Goal: Information Seeking & Learning: Learn about a topic

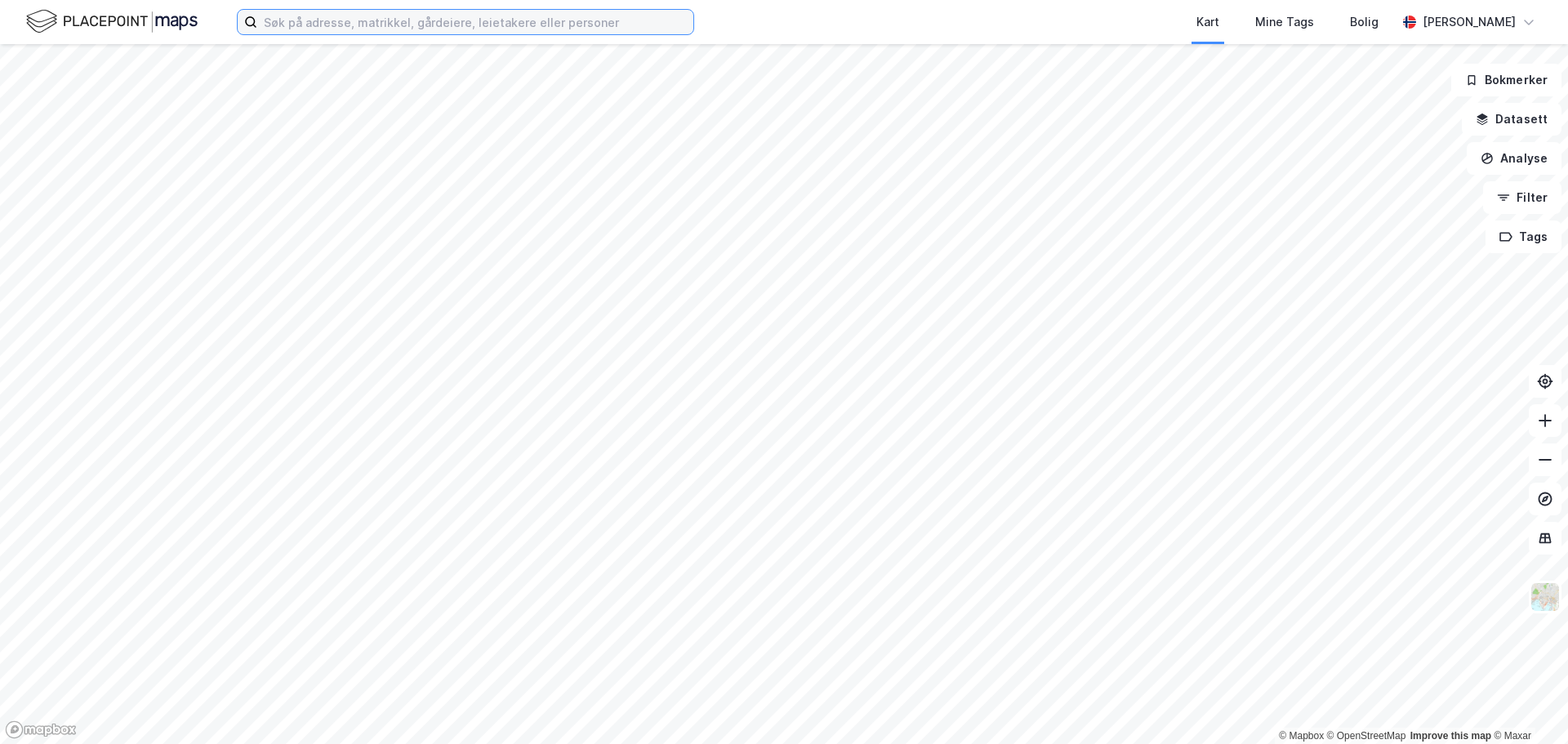
click at [353, 29] on input at bounding box center [475, 21] width 436 height 25
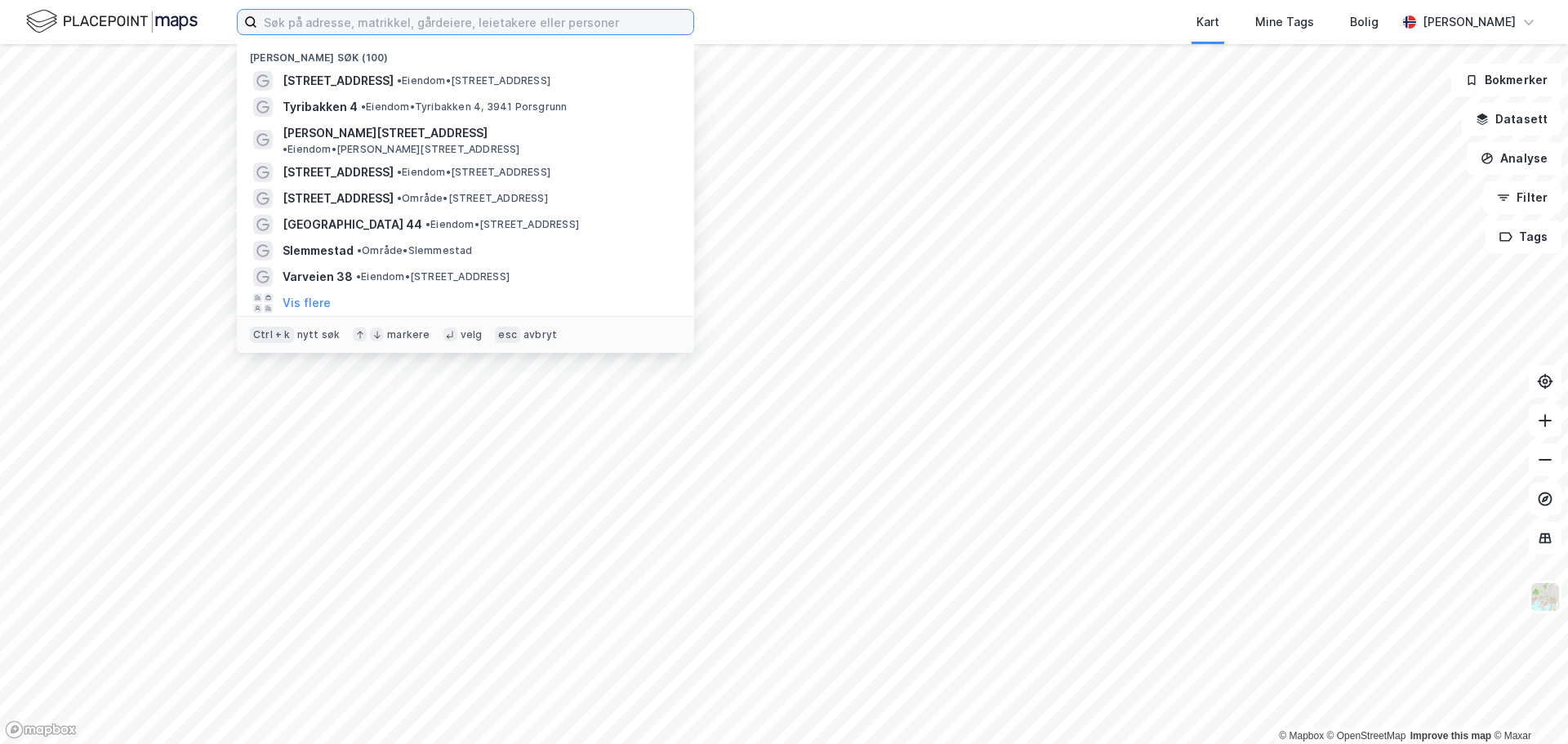
paste input "[PERSON_NAME]"
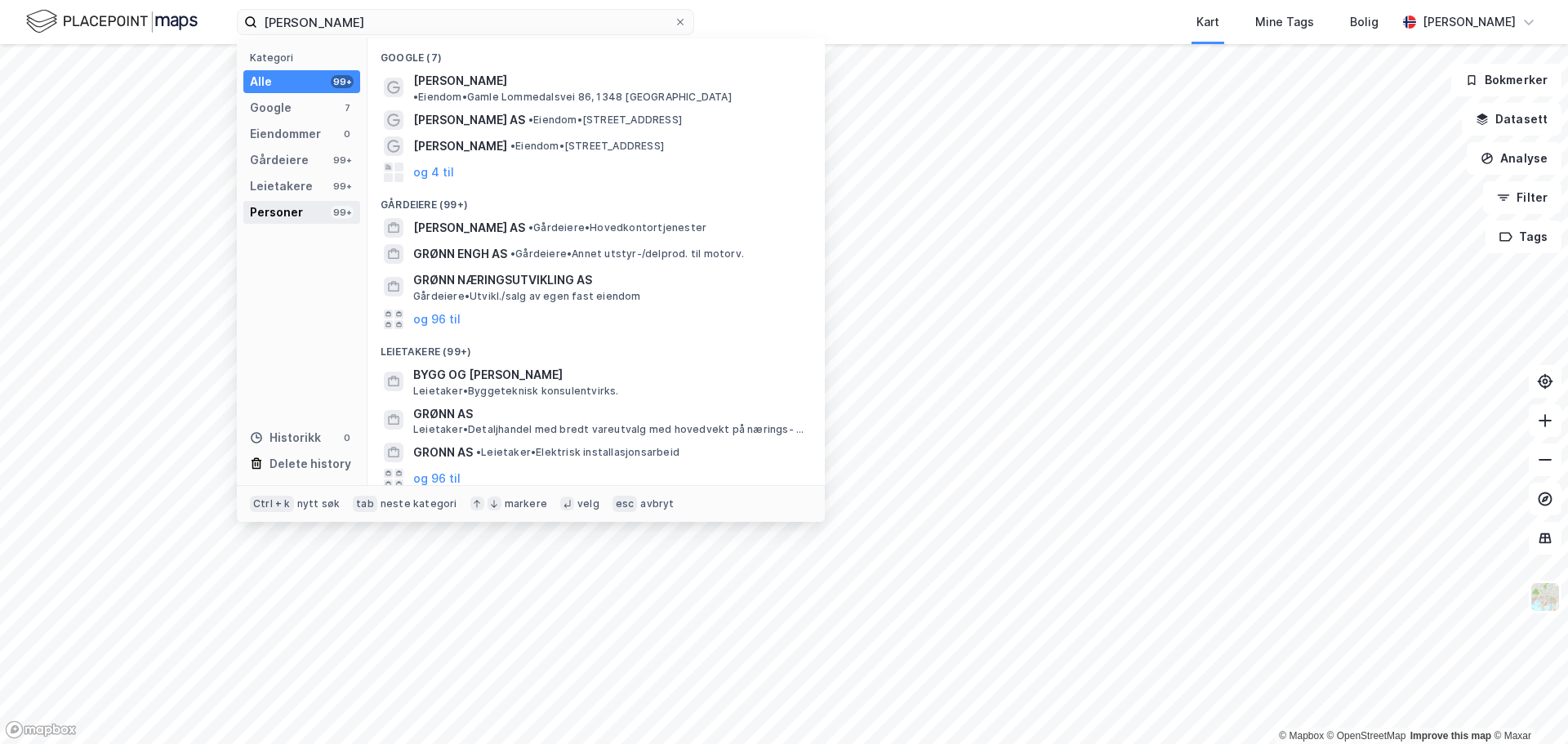
click at [272, 212] on div "Personer" at bounding box center [276, 212] width 53 height 20
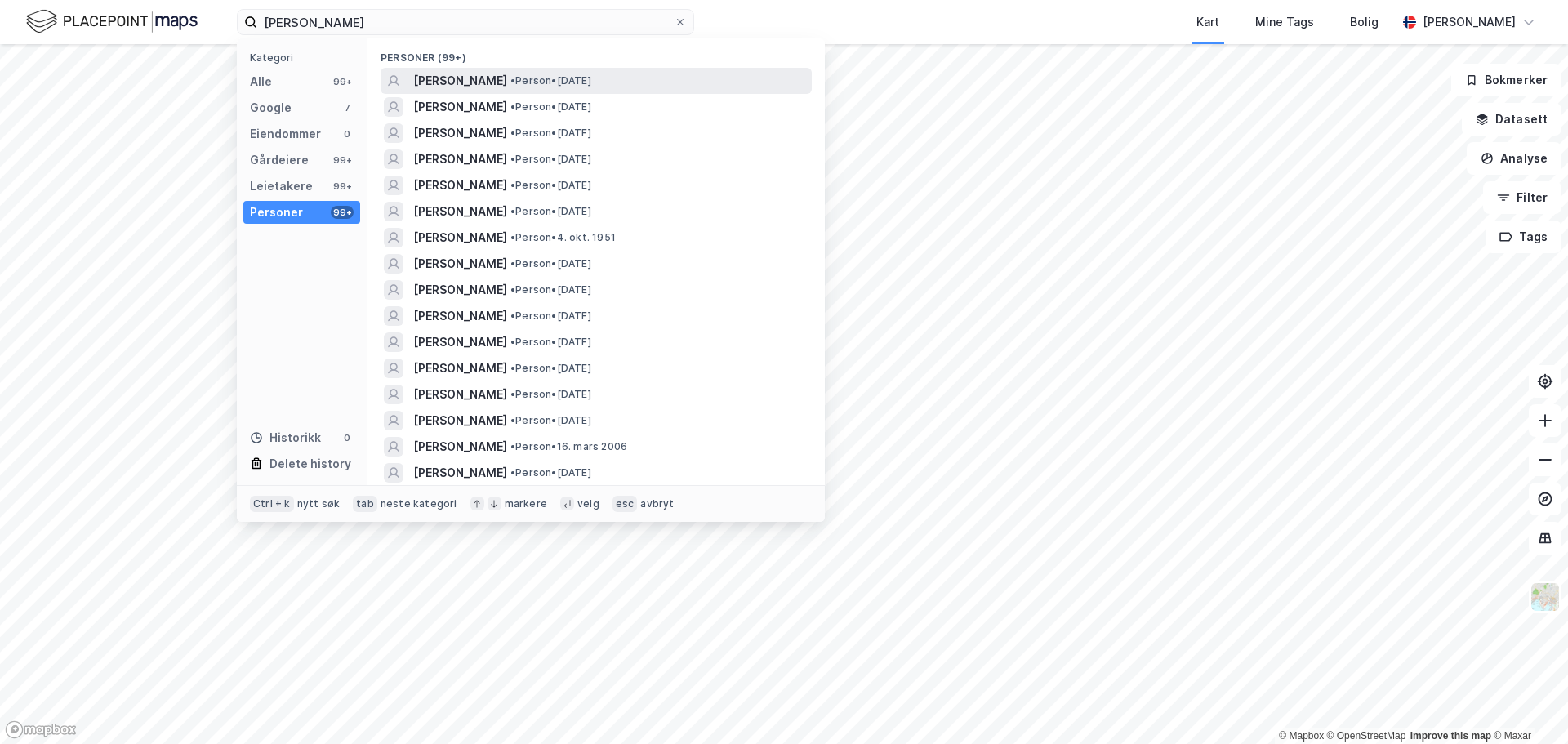
click at [488, 76] on span "[PERSON_NAME]" at bounding box center [460, 80] width 94 height 20
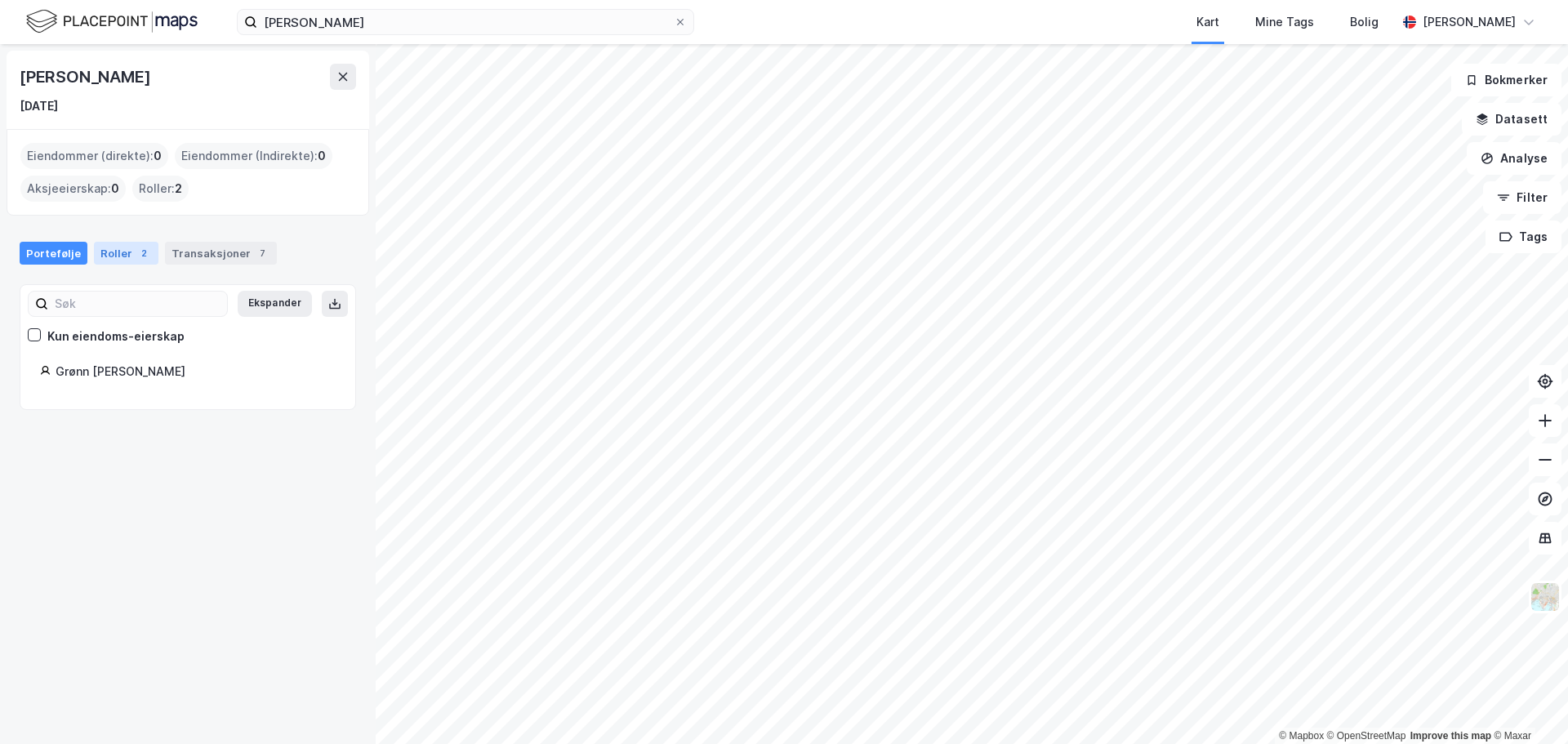
click at [108, 246] on div "Roller 2" at bounding box center [126, 253] width 65 height 23
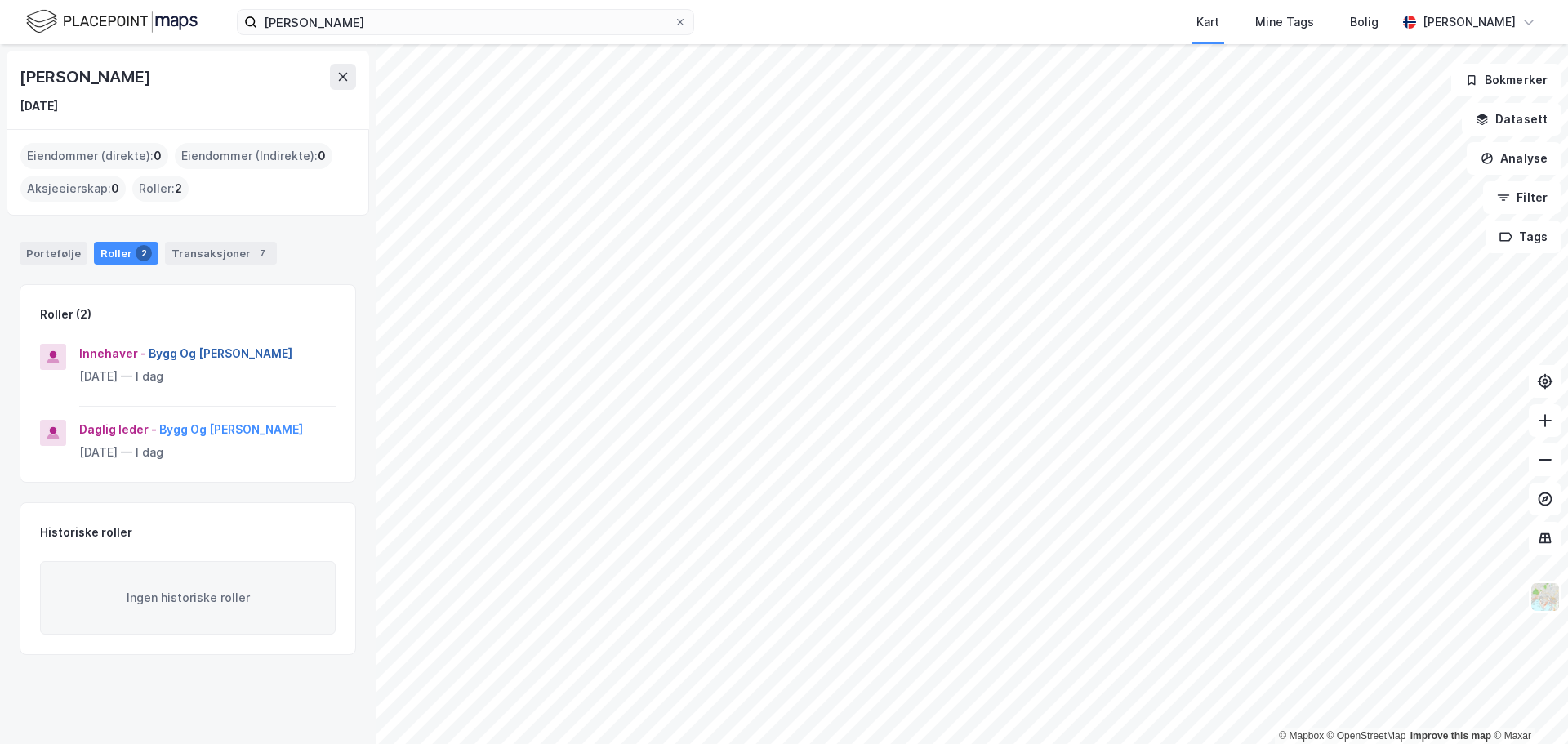
click at [0, 0] on button "Bygg Og [PERSON_NAME]" at bounding box center [0, 0] width 0 height 0
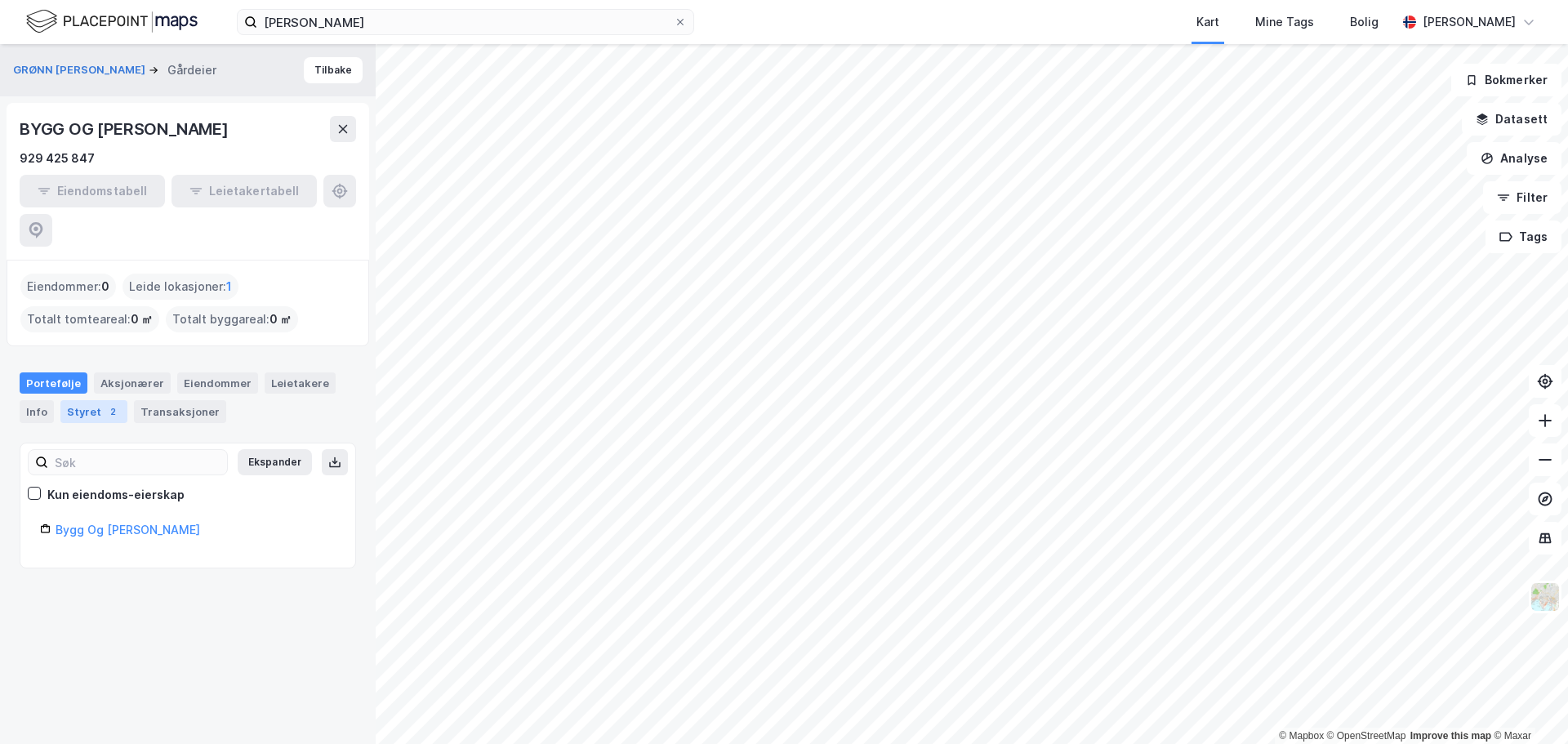
click at [99, 400] on div "Styret 2" at bounding box center [94, 411] width 67 height 23
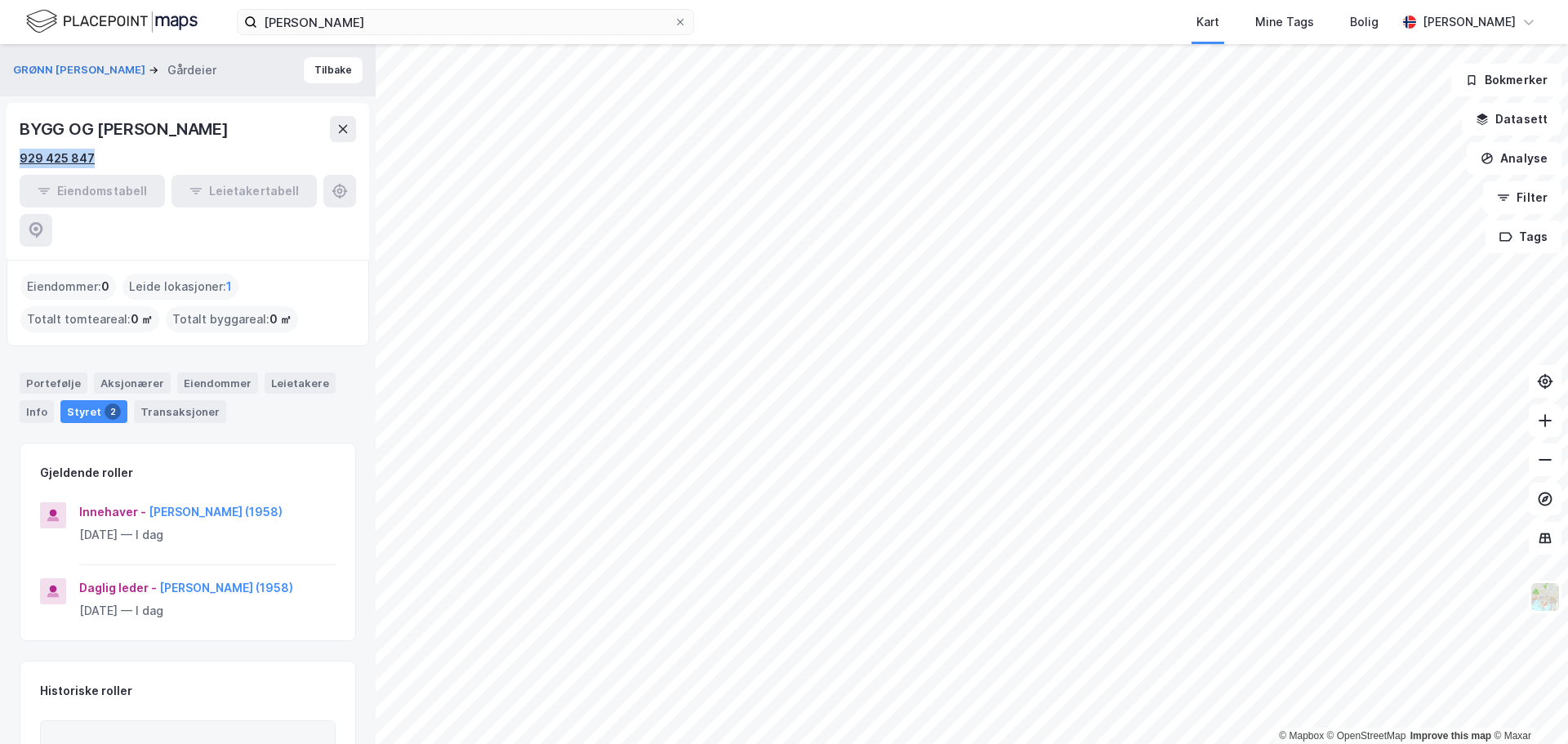
drag, startPoint x: 90, startPoint y: 182, endPoint x: 20, endPoint y: 187, distance: 70.2
click at [20, 168] on div "929 425 847" at bounding box center [57, 158] width 75 height 20
click at [66, 67] on button "GRØNN [PERSON_NAME]" at bounding box center [80, 70] width 136 height 16
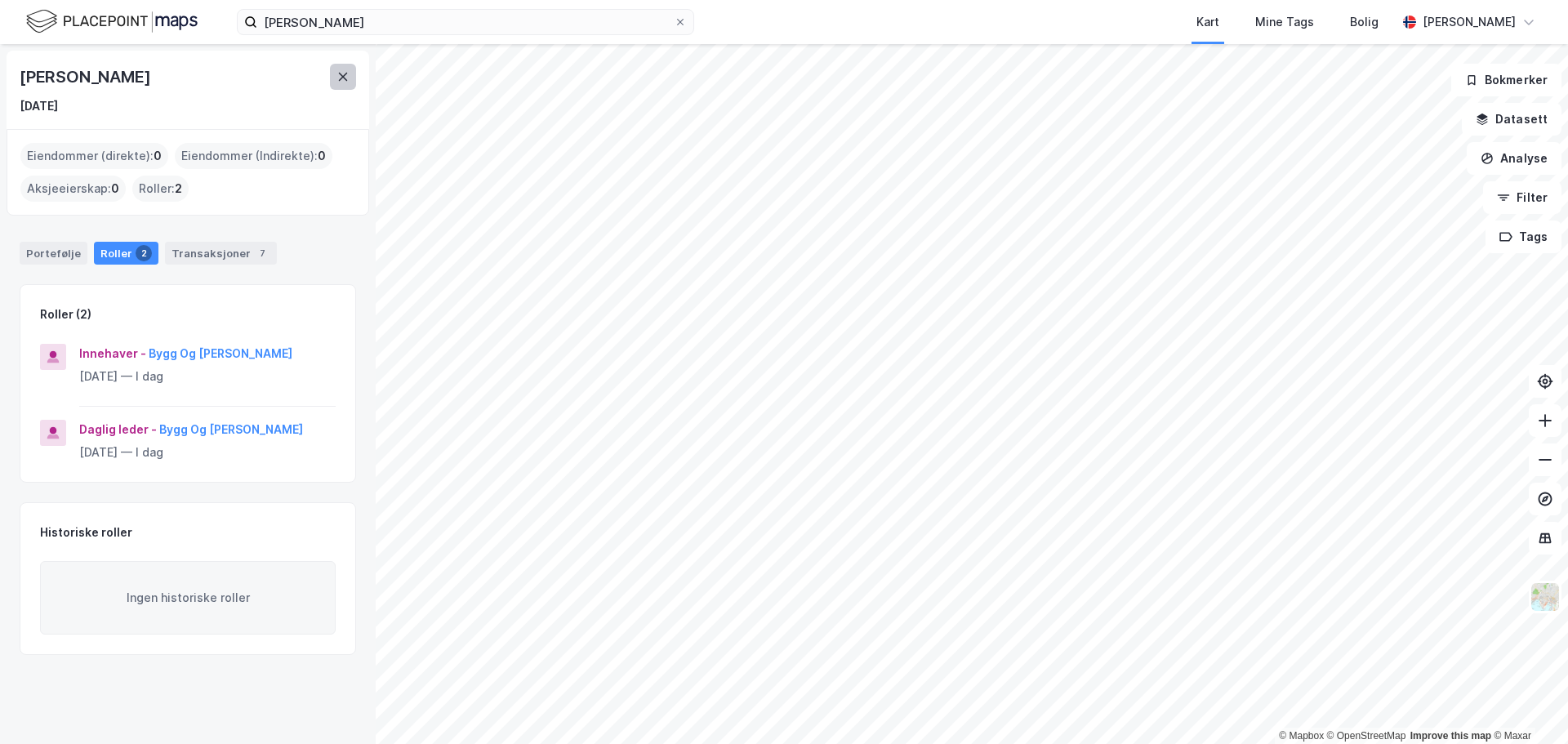
click at [337, 75] on icon at bounding box center [343, 76] width 13 height 13
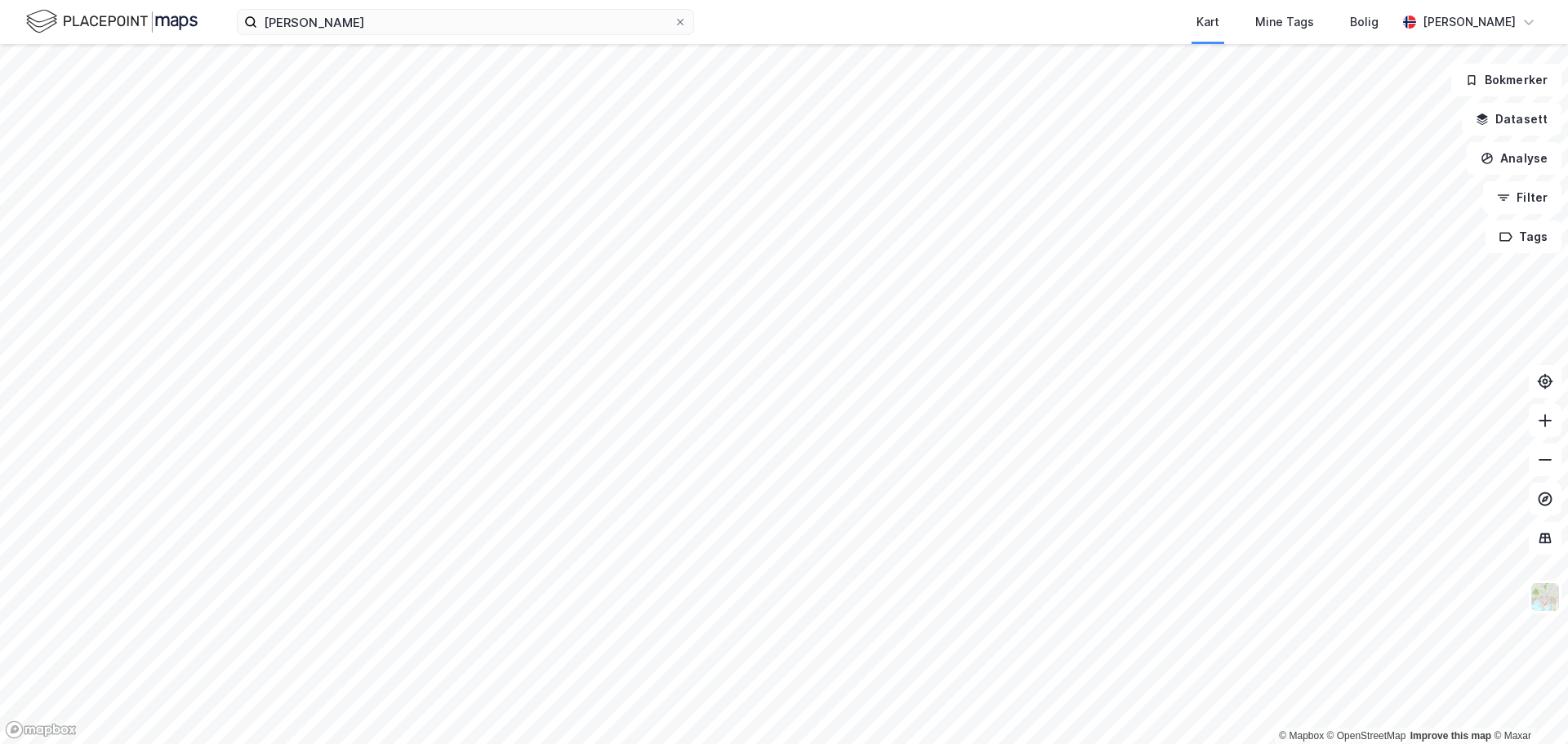
click at [390, 37] on div "[PERSON_NAME] Kart Mine Tags Bolig [PERSON_NAME]" at bounding box center [784, 22] width 1568 height 44
click at [388, 26] on input "[PERSON_NAME]" at bounding box center [466, 21] width 416 height 25
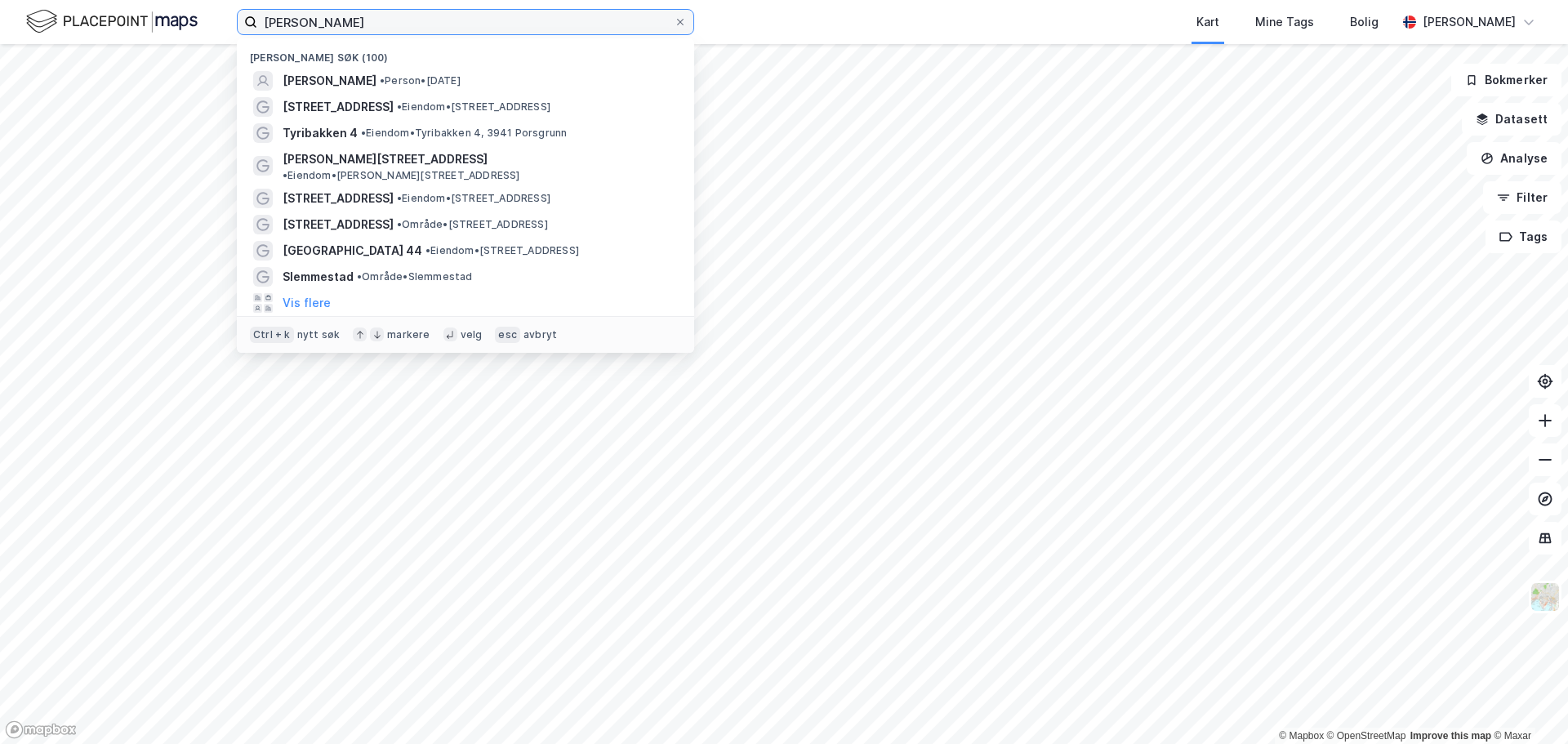
drag, startPoint x: 378, startPoint y: 25, endPoint x: 153, endPoint y: 17, distance: 225.1
click at [153, 17] on div "[PERSON_NAME] søk (100) [PERSON_NAME] • [DATE] Skredderveien 142 • Eiendom • [S…" at bounding box center [784, 22] width 1568 height 44
paste input "[STREET_ADDRESS]"
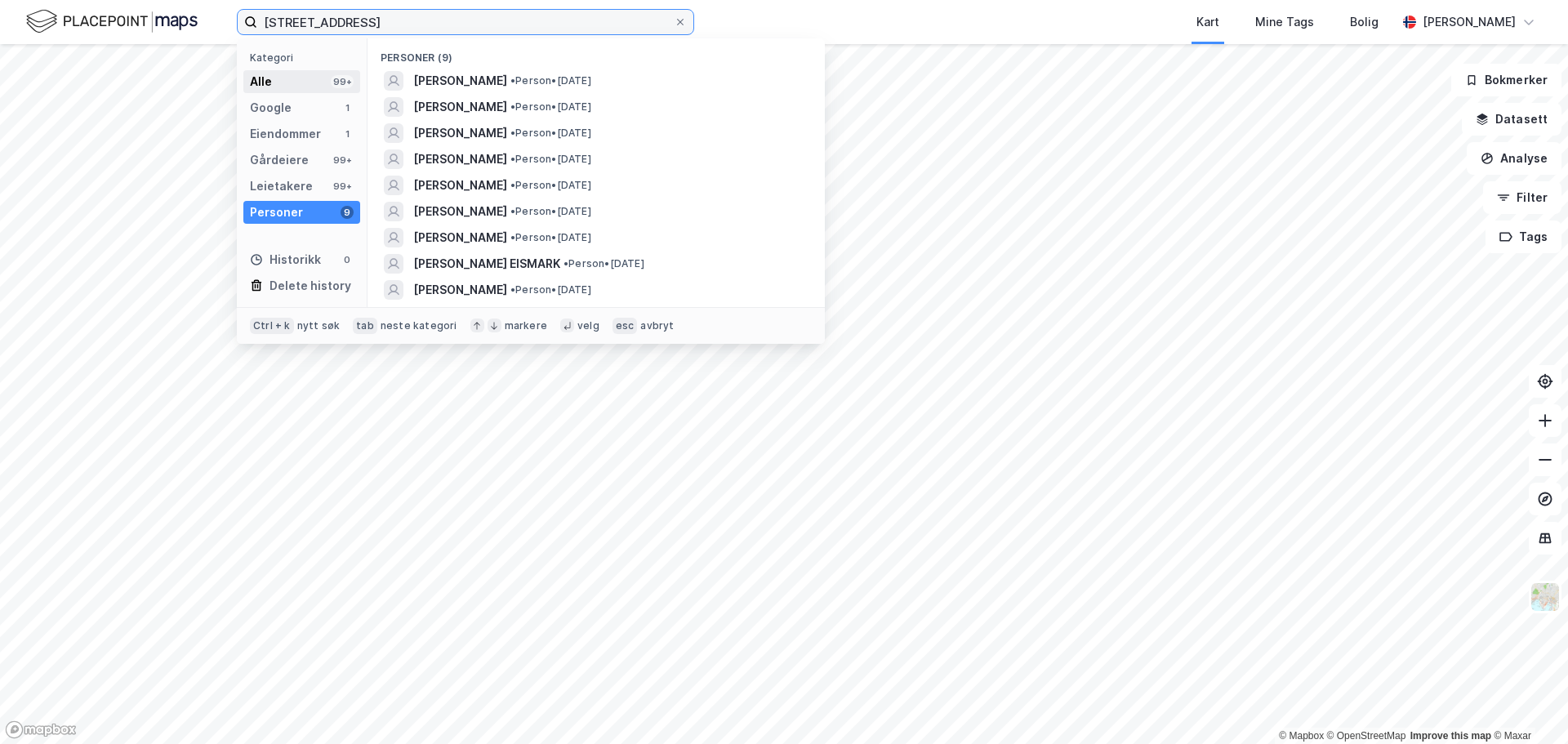
type input "[STREET_ADDRESS]"
click at [271, 79] on div "Alle 99+" at bounding box center [301, 81] width 117 height 23
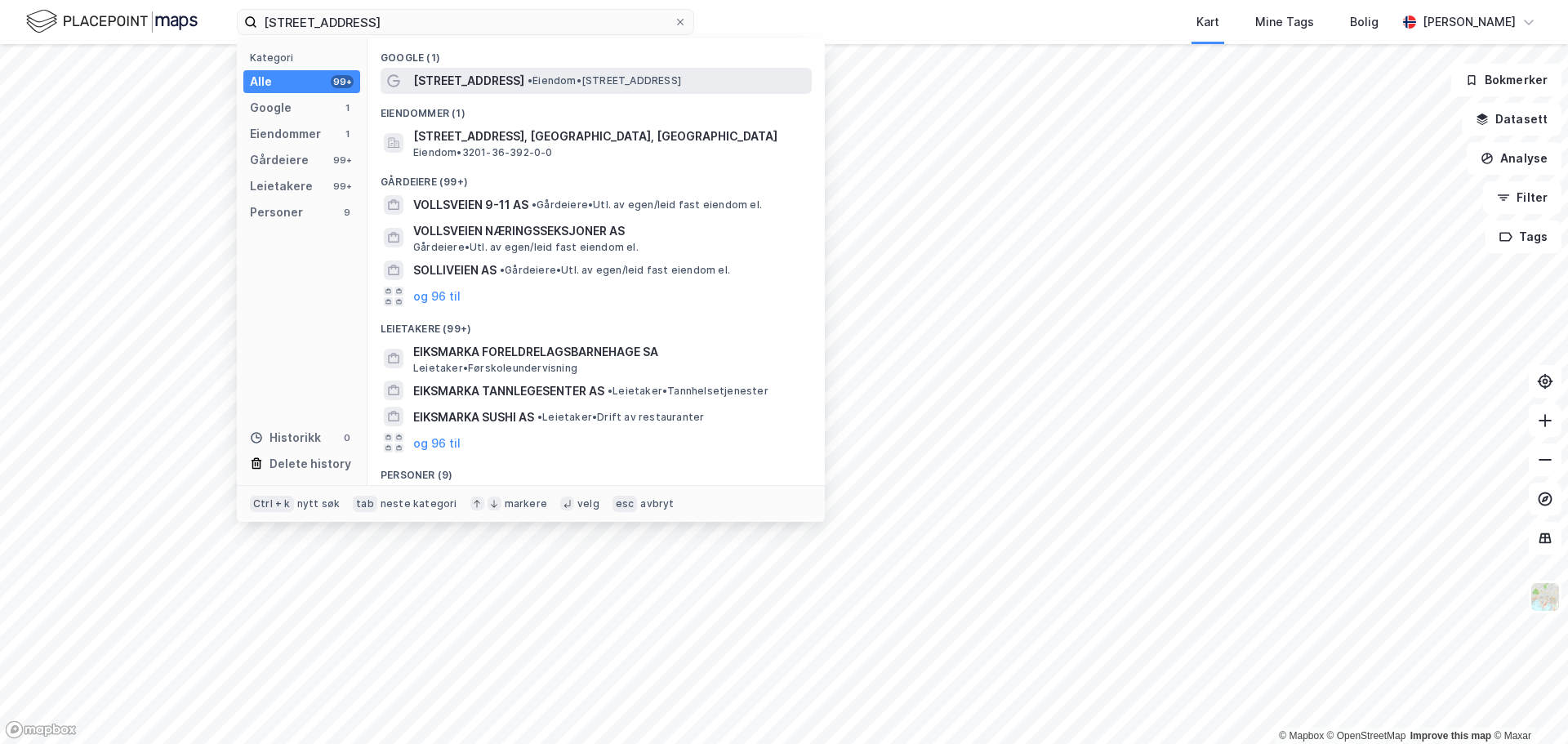
click at [555, 82] on span "• Eiendom • [STREET_ADDRESS]" at bounding box center [605, 80] width 153 height 13
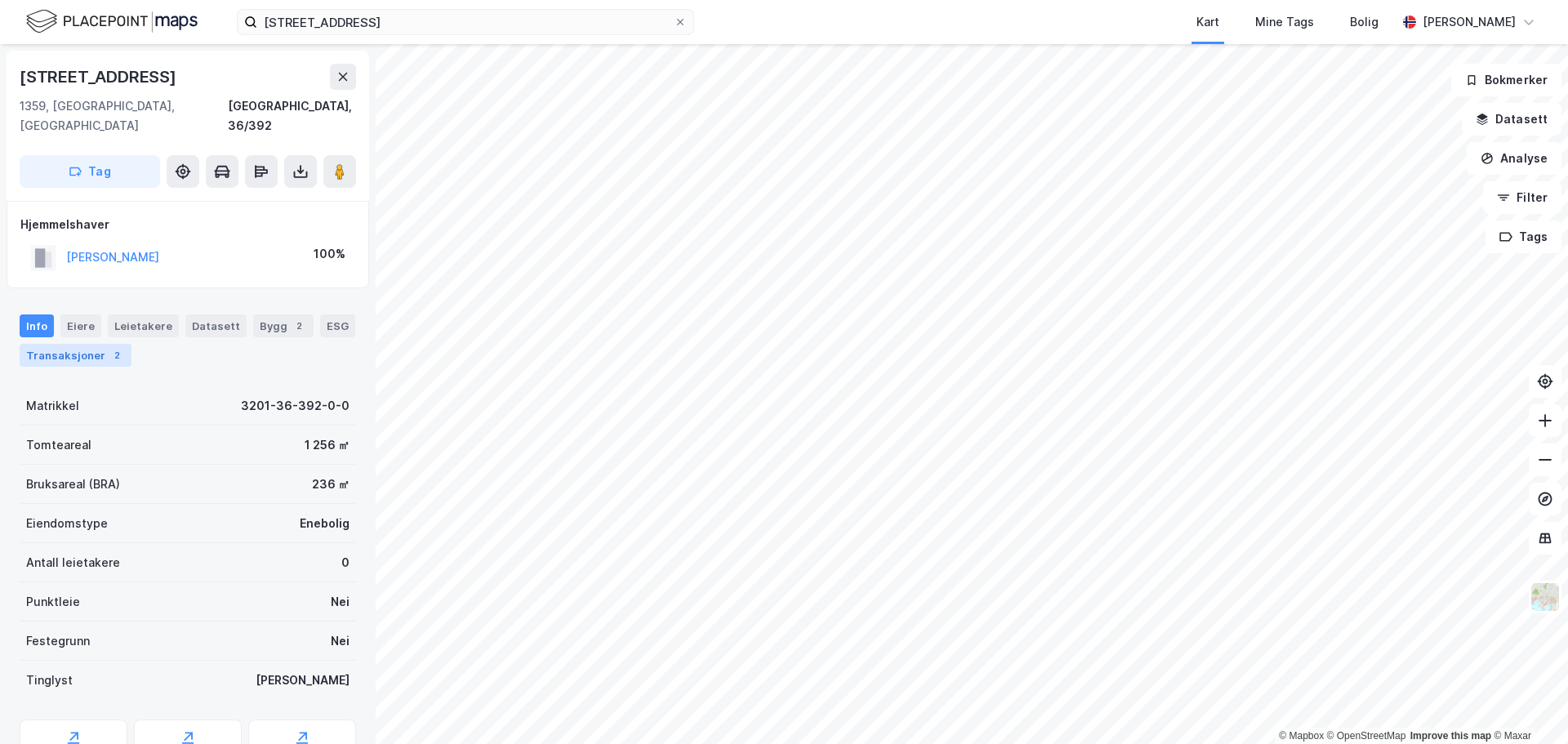
click at [85, 343] on div "Transaksjoner 2" at bounding box center [75, 355] width 112 height 23
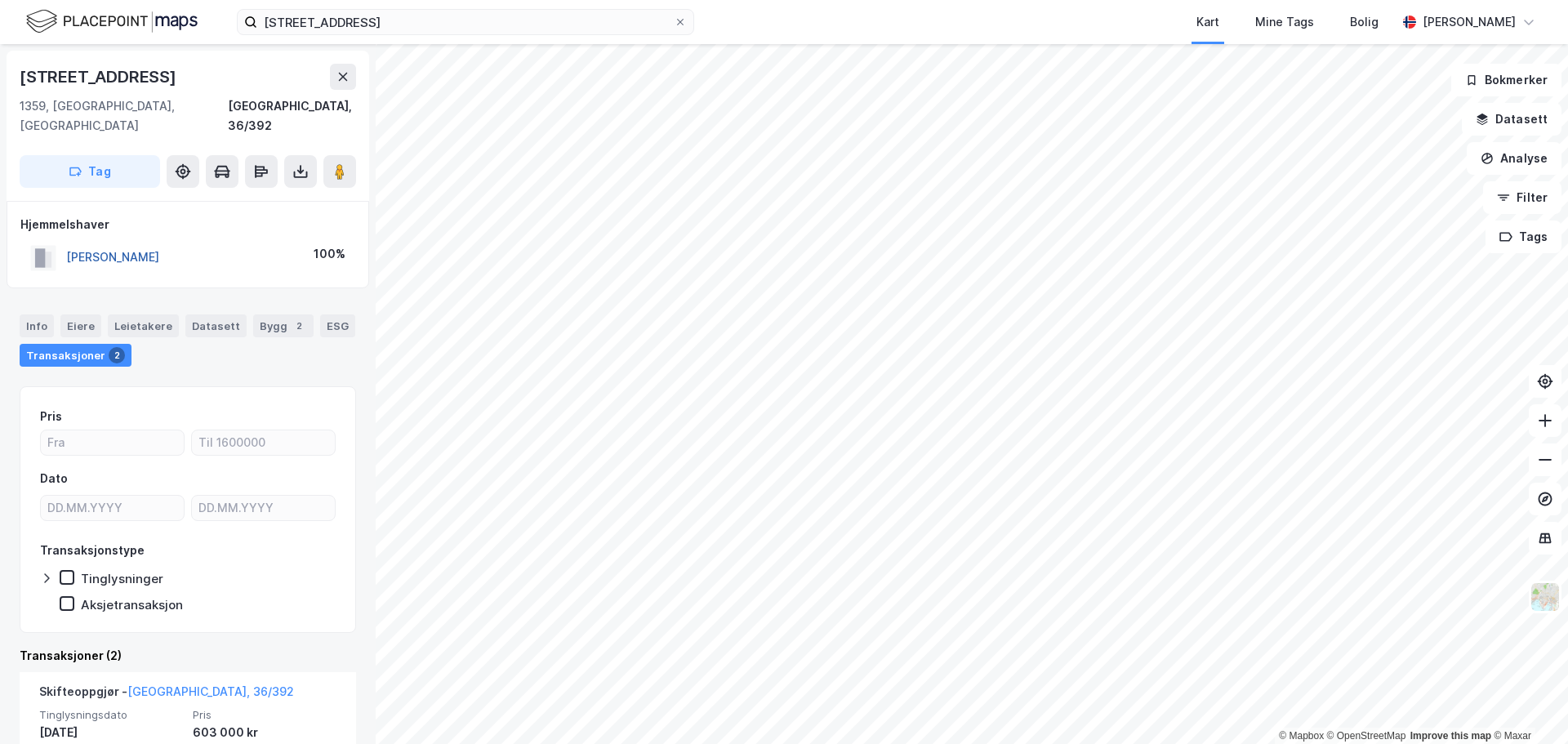
drag, startPoint x: 240, startPoint y: 240, endPoint x: 68, endPoint y: 241, distance: 172.0
click at [68, 241] on div "[PERSON_NAME] 100%" at bounding box center [188, 257] width 335 height 33
click at [0, 0] on button "[PERSON_NAME]" at bounding box center [0, 0] width 0 height 0
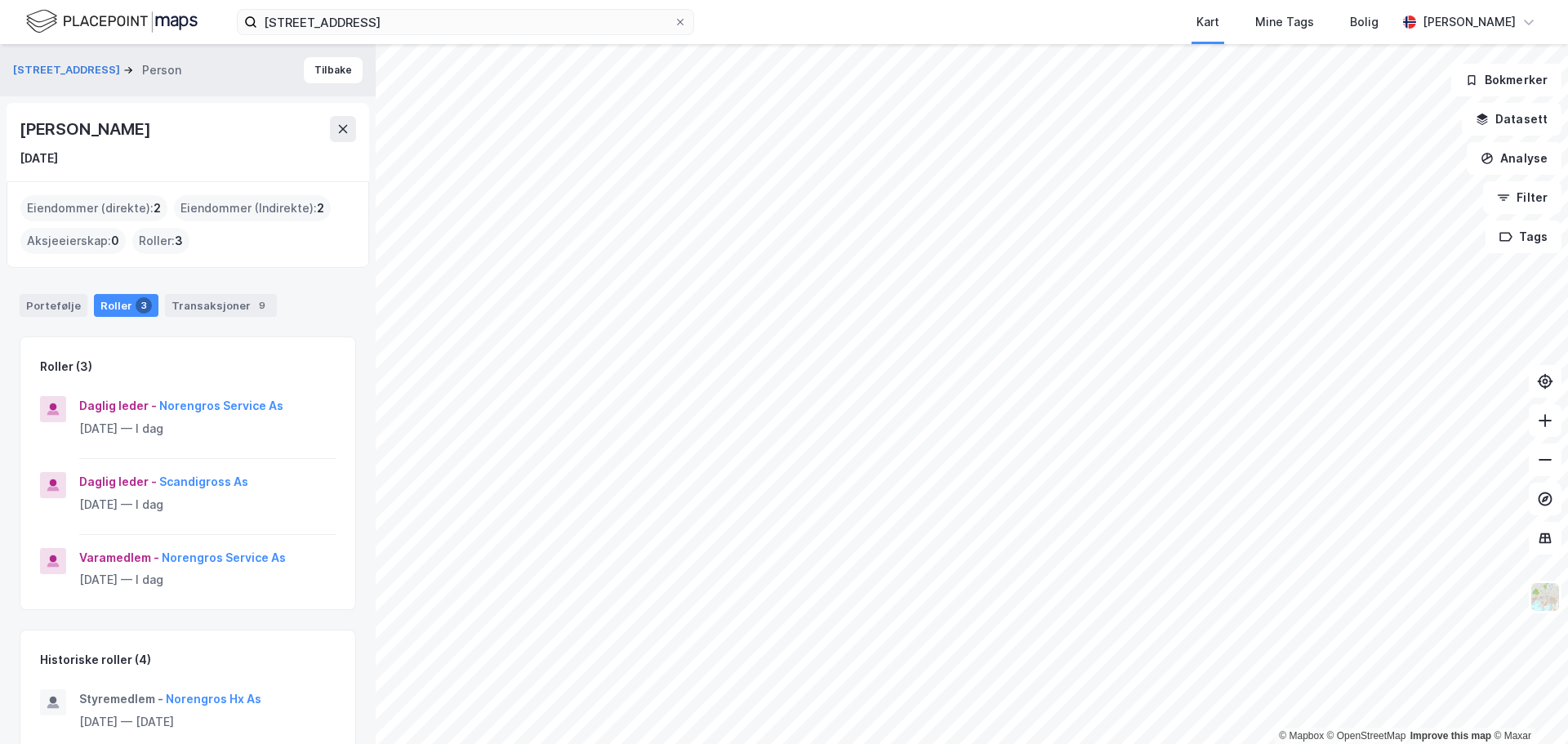
drag, startPoint x: 207, startPoint y: 119, endPoint x: 16, endPoint y: 136, distance: 191.8
click at [16, 136] on div "[PERSON_NAME] [DATE]" at bounding box center [188, 142] width 362 height 78
copy div "[PERSON_NAME]"
